Goal: Find specific page/section: Find specific page/section

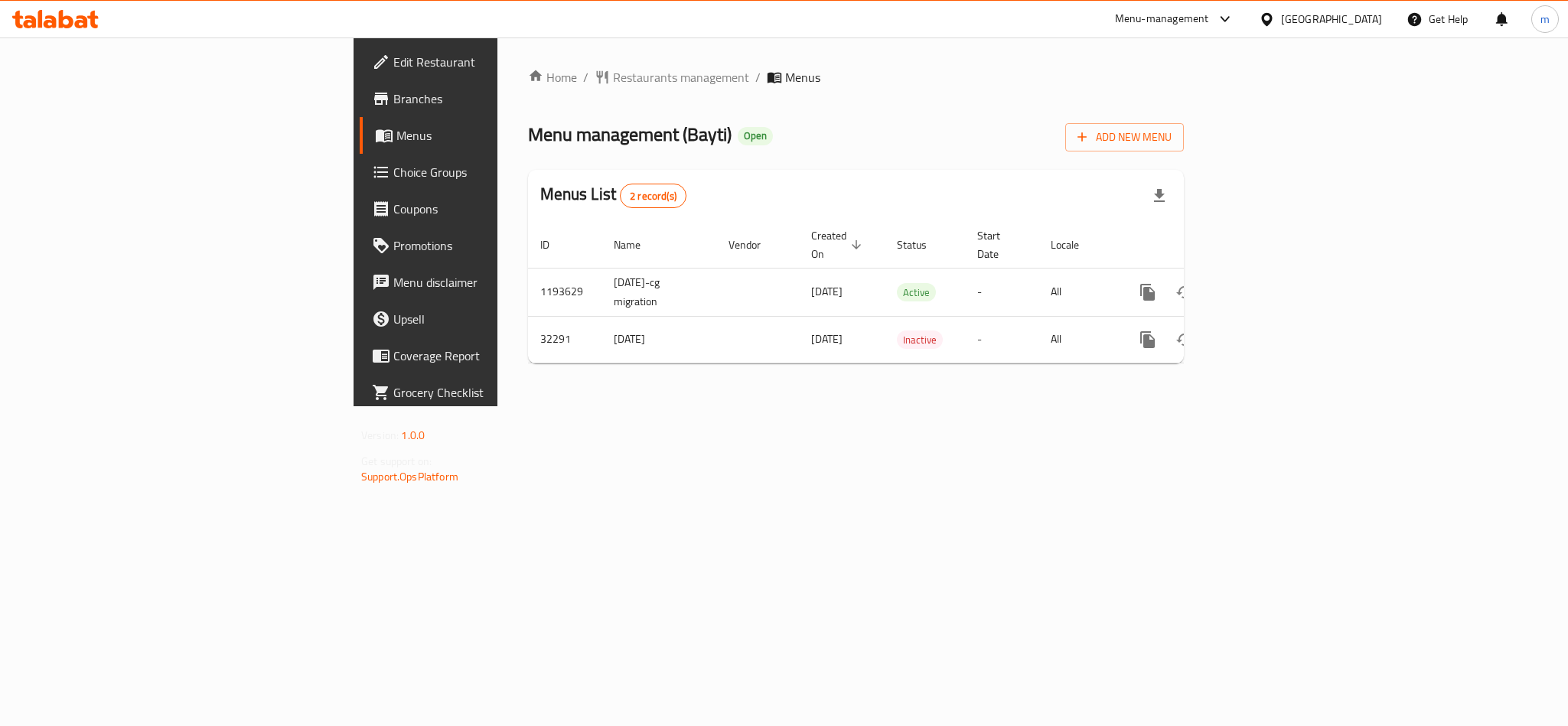
click at [55, 19] on icon at bounding box center [50, 22] width 13 height 13
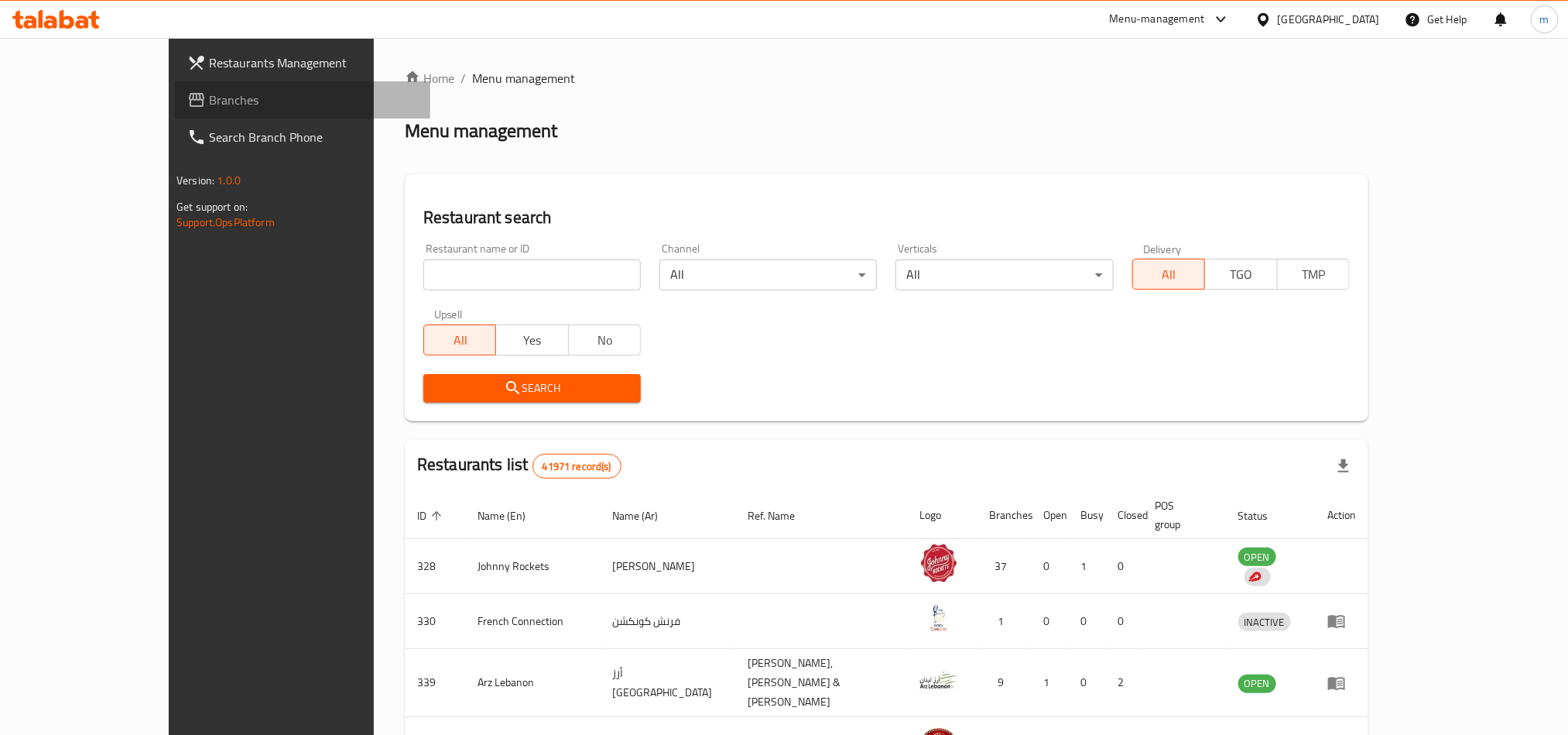
click at [209, 105] on span "Branches" at bounding box center [313, 100] width 209 height 18
